Goal: Transaction & Acquisition: Purchase product/service

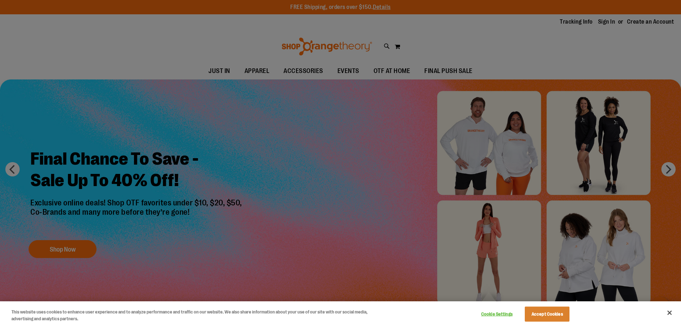
click at [271, 166] on div at bounding box center [340, 163] width 681 height 326
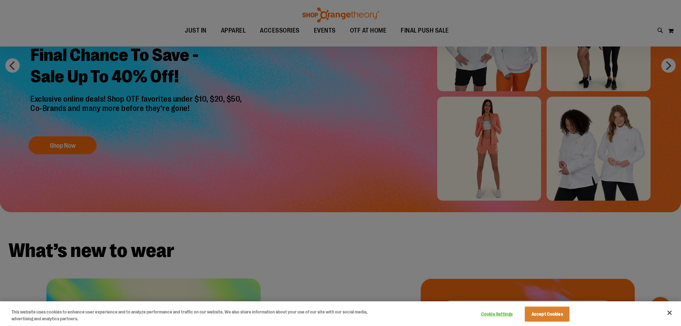
scroll to position [107, 0]
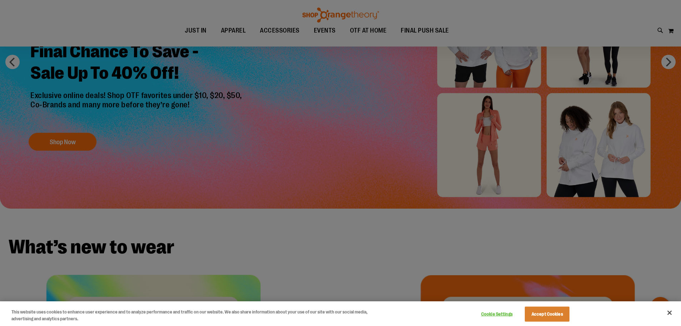
click at [77, 146] on div at bounding box center [340, 163] width 681 height 326
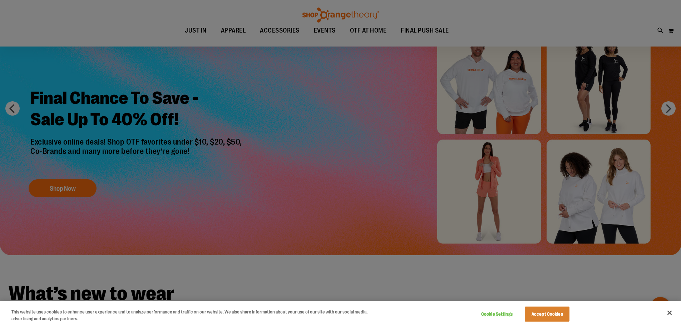
scroll to position [0, 0]
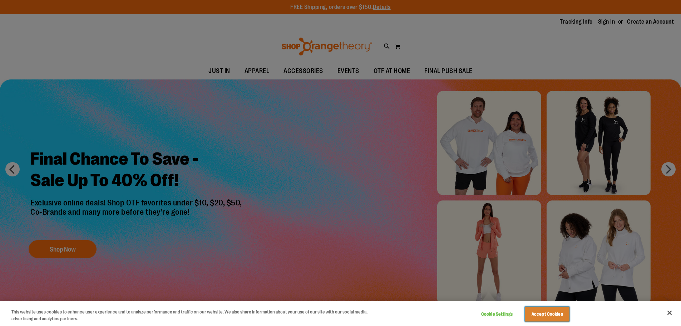
click at [547, 316] on button "Accept Cookies" at bounding box center [547, 313] width 45 height 15
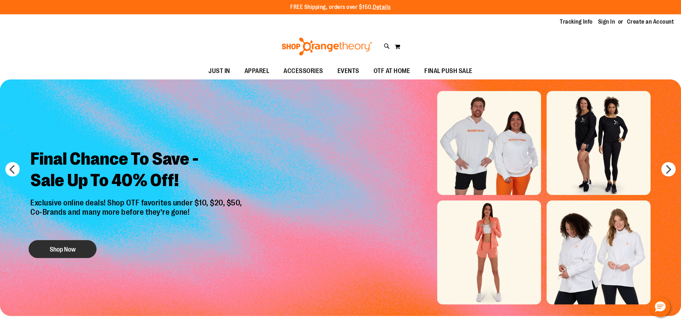
click at [84, 246] on button "Shop Now" at bounding box center [63, 249] width 68 height 18
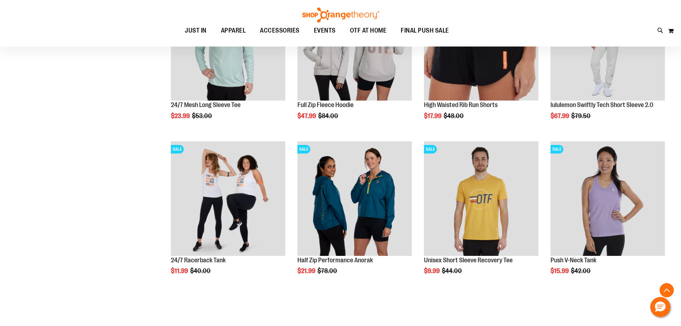
scroll to position [321, 0]
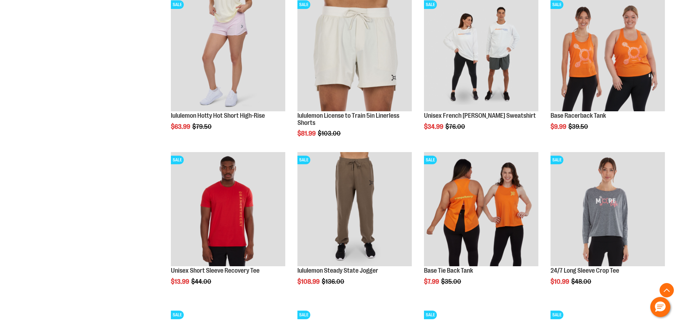
scroll to position [321, 0]
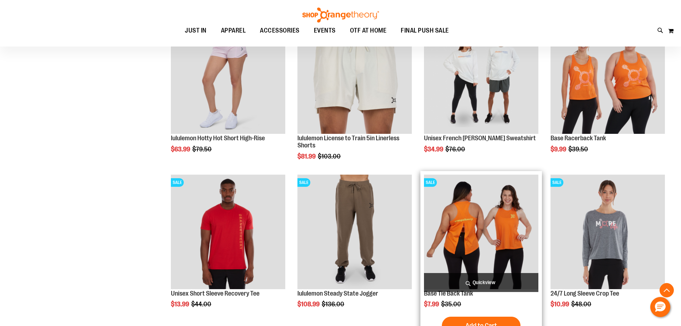
scroll to position [214, 0]
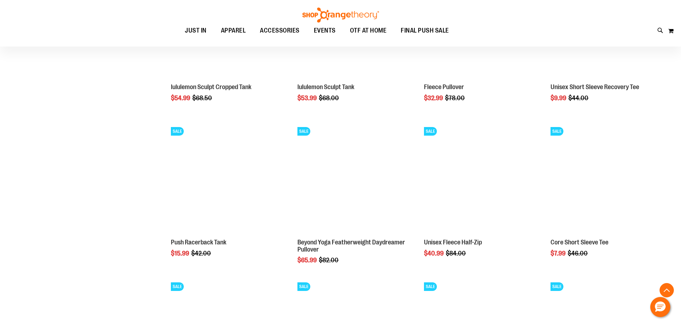
scroll to position [643, 0]
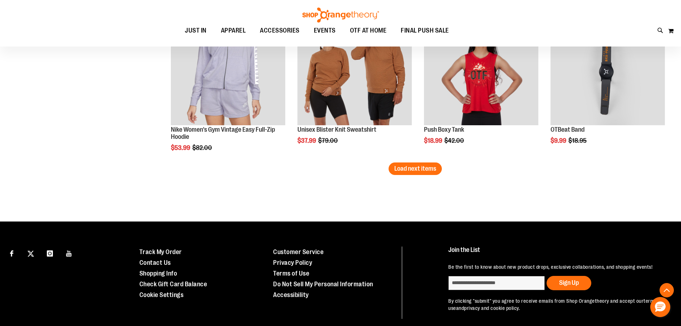
scroll to position [1406, 0]
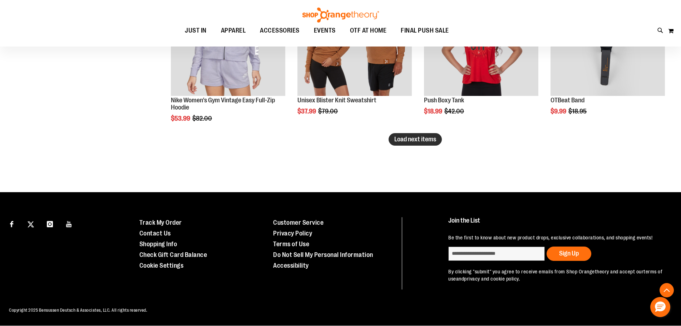
click at [410, 142] on button "Load next items" at bounding box center [415, 139] width 53 height 13
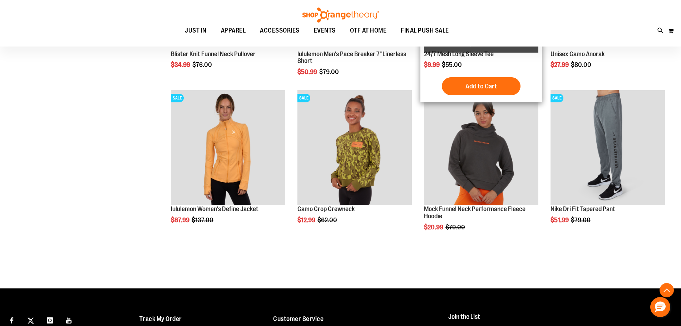
scroll to position [1764, 0]
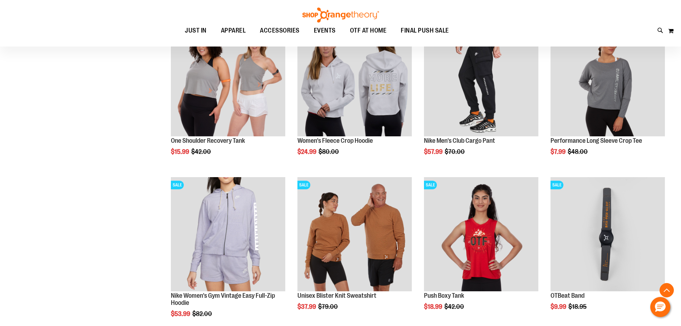
scroll to position [1120, 0]
